Goal: Navigation & Orientation: Find specific page/section

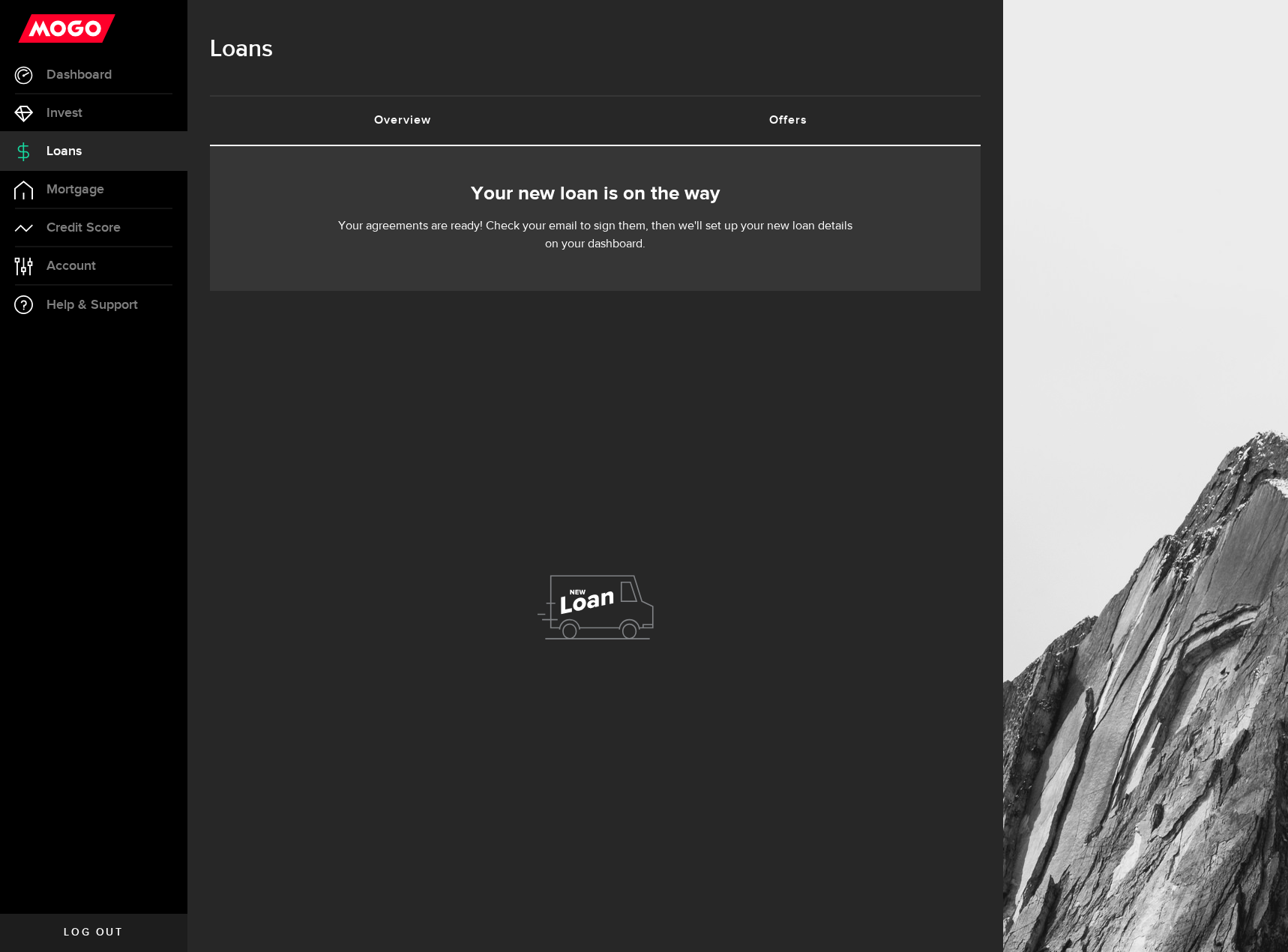
click at [752, 124] on link "Offers (requires attention)" at bounding box center [788, 121] width 385 height 48
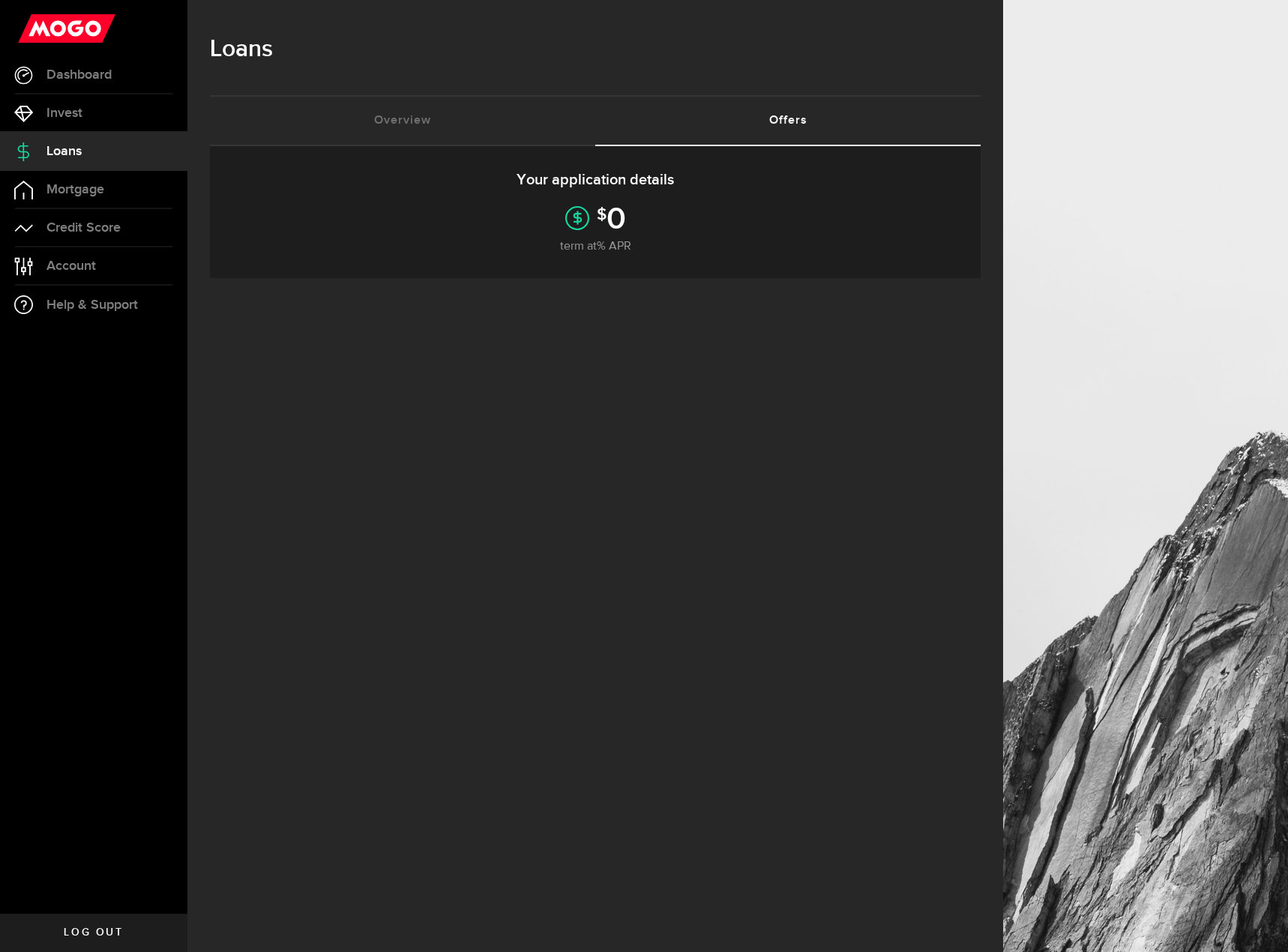
click at [752, 124] on link "Offers (requires attention)" at bounding box center [788, 121] width 385 height 48
click at [630, 222] on div "$ 0" at bounding box center [595, 218] width 726 height 24
click at [602, 224] on span "$" at bounding box center [602, 215] width 10 height 20
drag, startPoint x: 570, startPoint y: 231, endPoint x: 647, endPoint y: 259, distance: 81.9
click at [647, 259] on div "Your application details $ 0 term at % APR Offer expires [DATE]" at bounding box center [595, 212] width 771 height 132
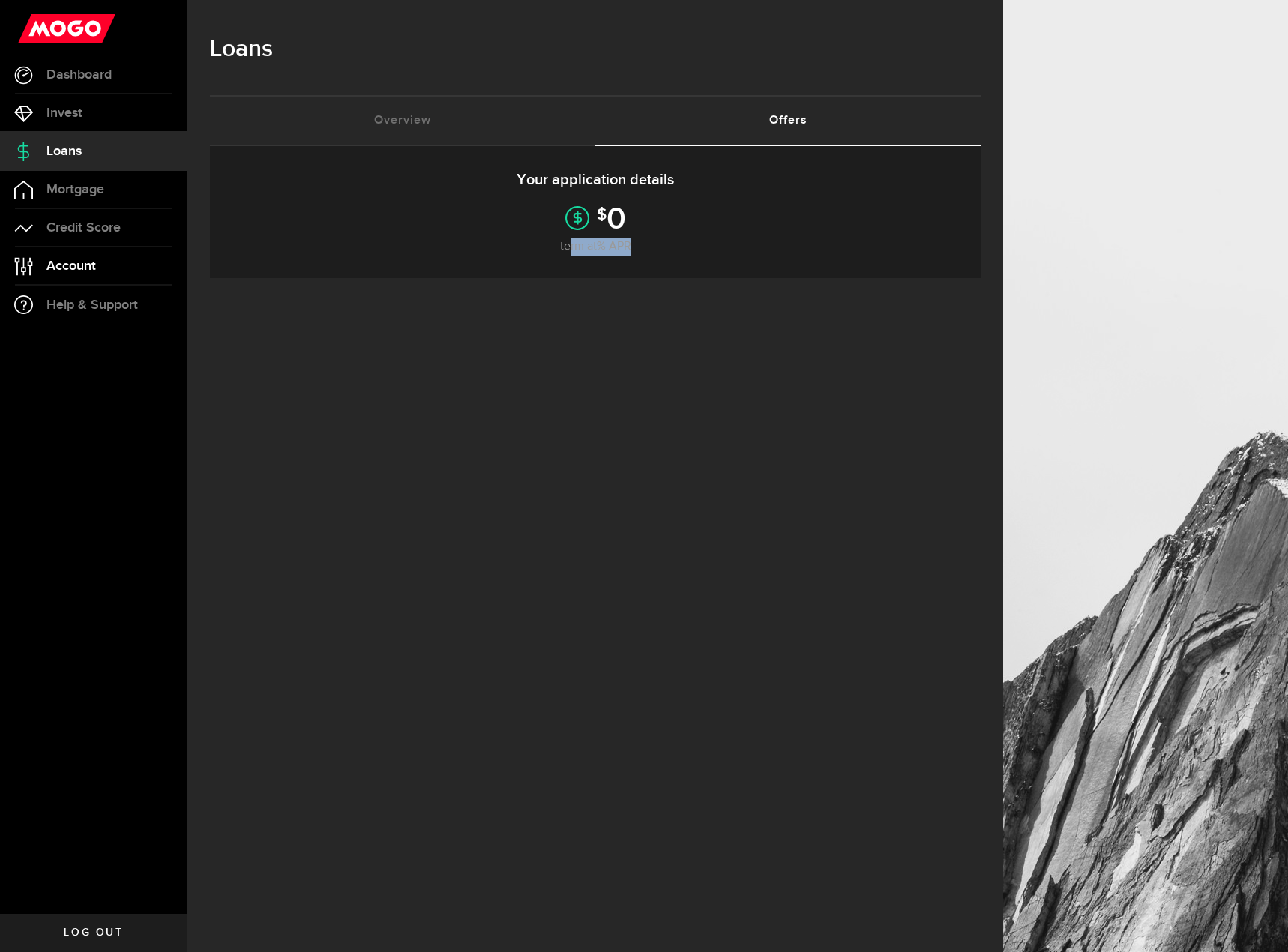
click at [99, 277] on link "Account Compte" at bounding box center [94, 266] width 187 height 37
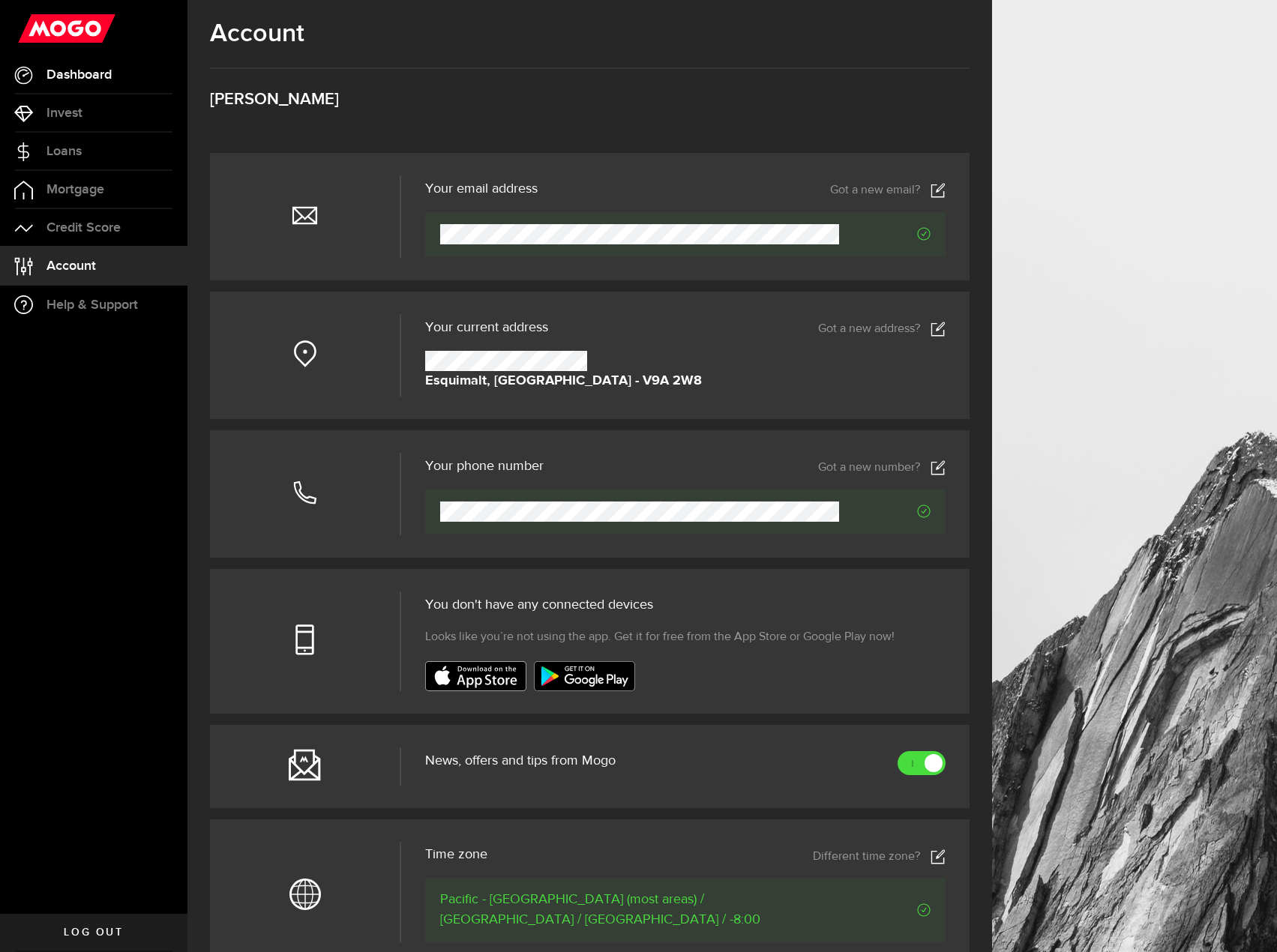
click at [122, 70] on link "Dashboard" at bounding box center [94, 75] width 187 height 37
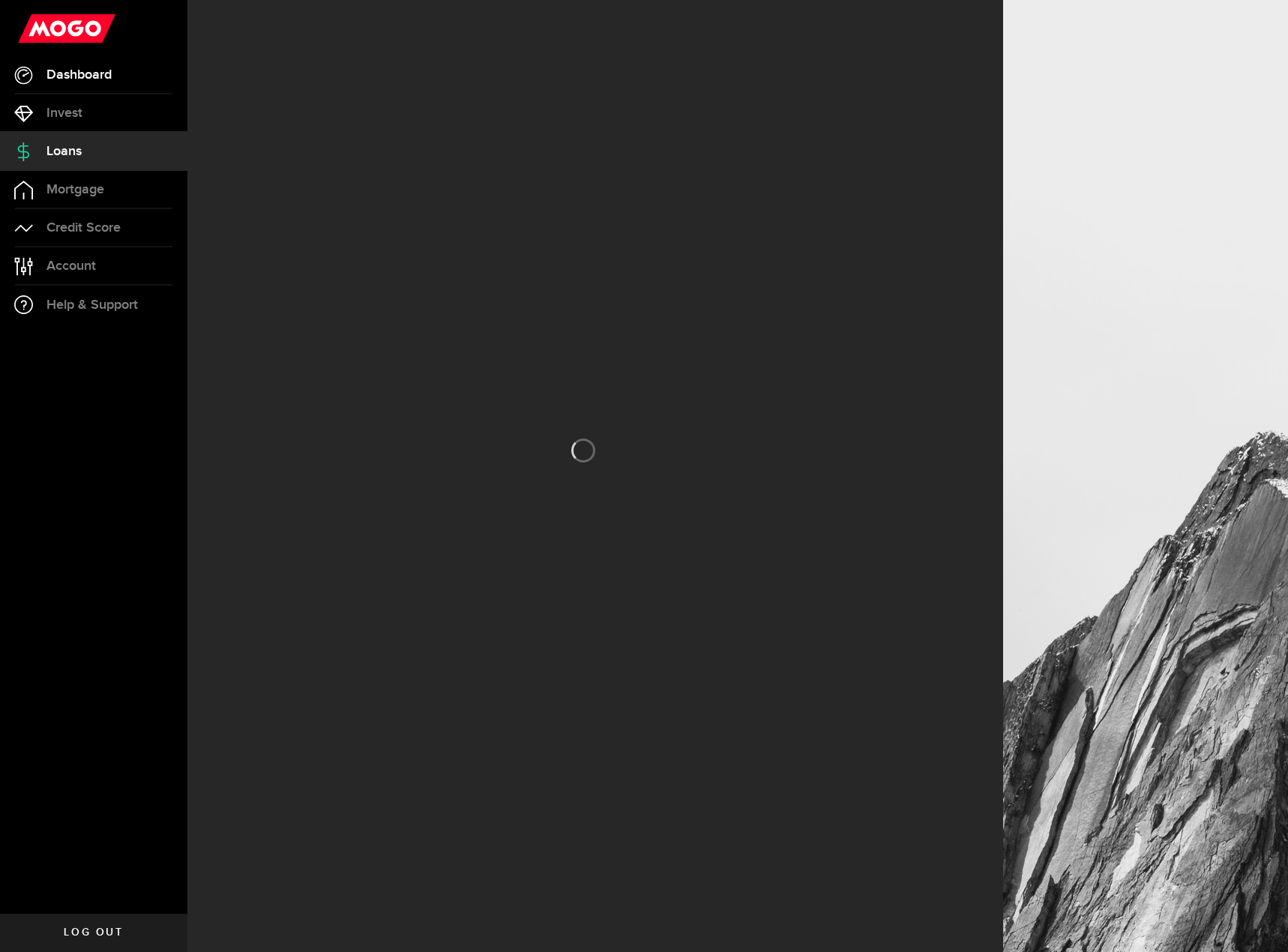
click at [128, 81] on link "Dashboard" at bounding box center [94, 75] width 187 height 37
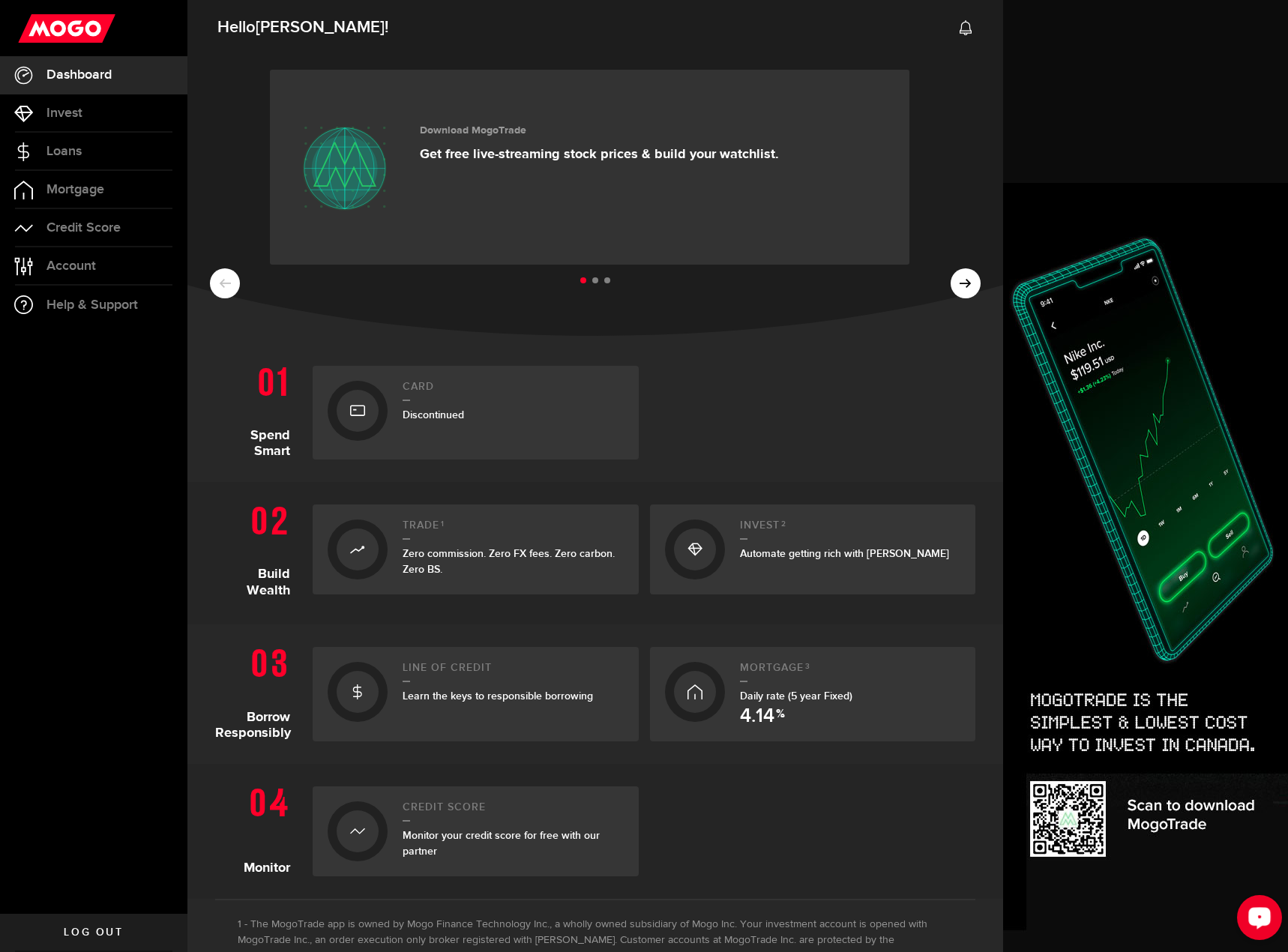
click at [1252, 906] on div "Open LiveChat chat widget" at bounding box center [1259, 917] width 25 height 25
click at [780, 405] on div at bounding box center [813, 412] width 326 height 94
click at [840, 395] on div at bounding box center [813, 412] width 326 height 94
